Goal: Information Seeking & Learning: Learn about a topic

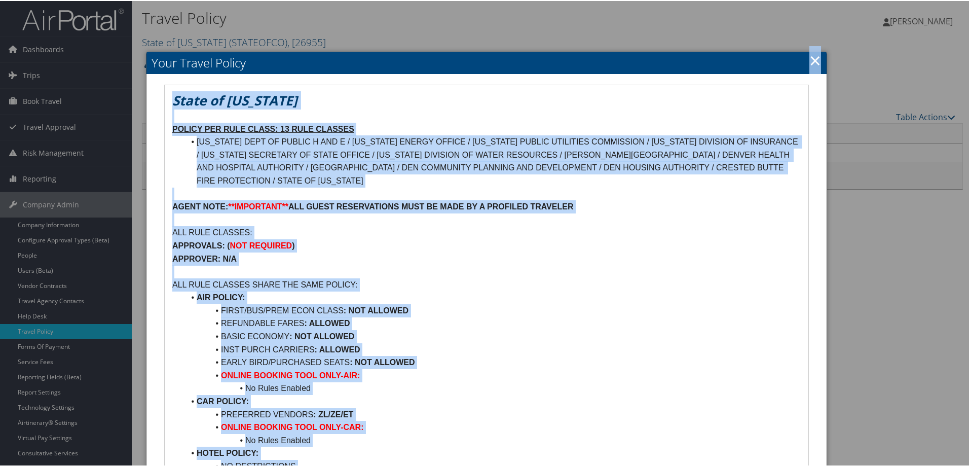
click at [821, 60] on div "Your Travel Policy State of [US_STATE] POLICY PER RULE CLASS: 13 RULE CLASSES […" at bounding box center [486, 328] width 681 height 554
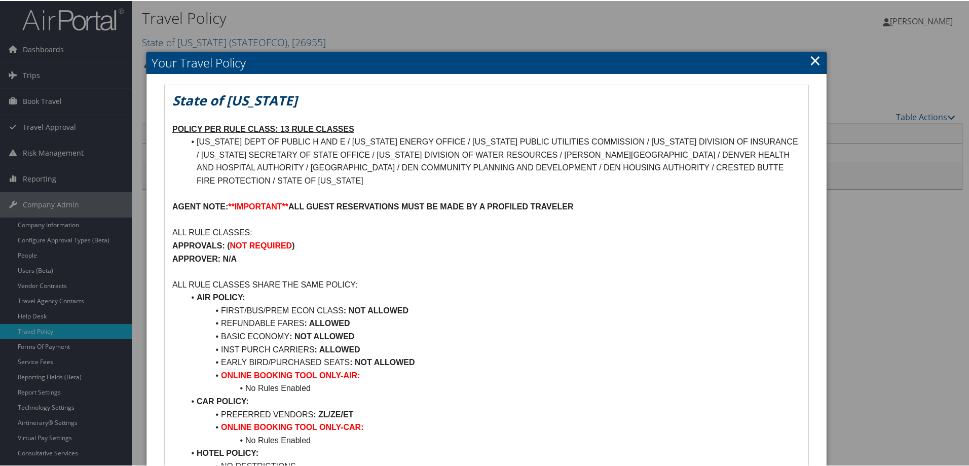
click at [901, 67] on div at bounding box center [486, 233] width 973 height 466
click at [899, 66] on div at bounding box center [486, 233] width 973 height 466
drag, startPoint x: 505, startPoint y: 36, endPoint x: 537, endPoint y: 29, distance: 32.8
click at [505, 36] on div at bounding box center [486, 233] width 973 height 466
click at [809, 62] on link "×" at bounding box center [815, 59] width 12 height 20
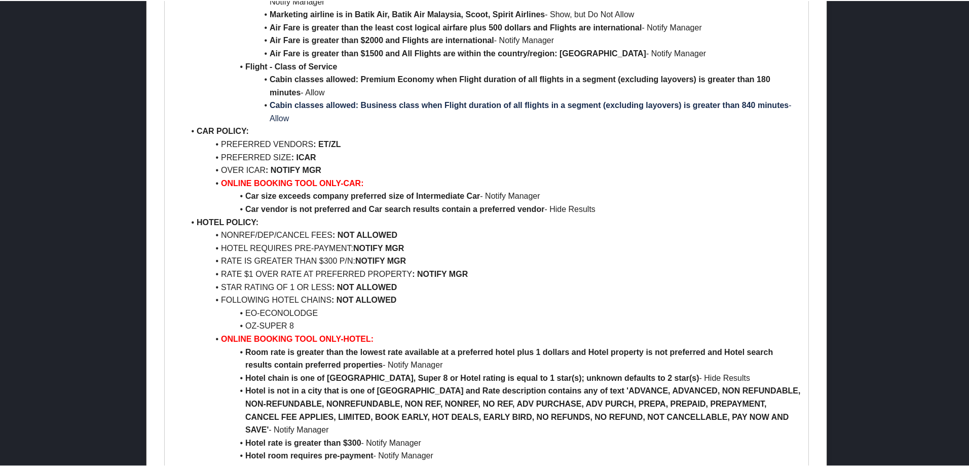
scroll to position [608, 0]
click at [831, 97] on div at bounding box center [486, 233] width 973 height 466
